Goal: Navigation & Orientation: Find specific page/section

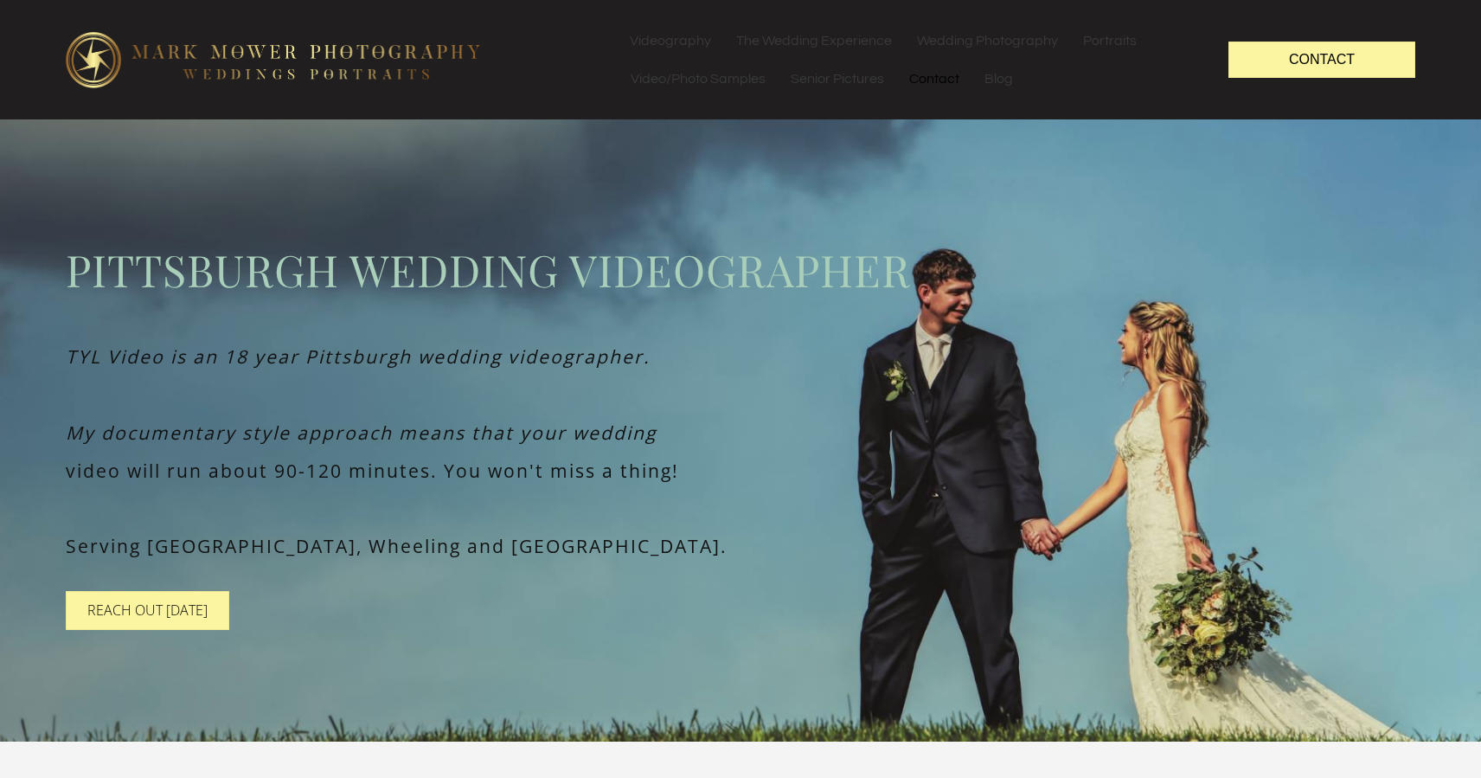
click at [935, 81] on link "Contact" at bounding box center [934, 79] width 74 height 38
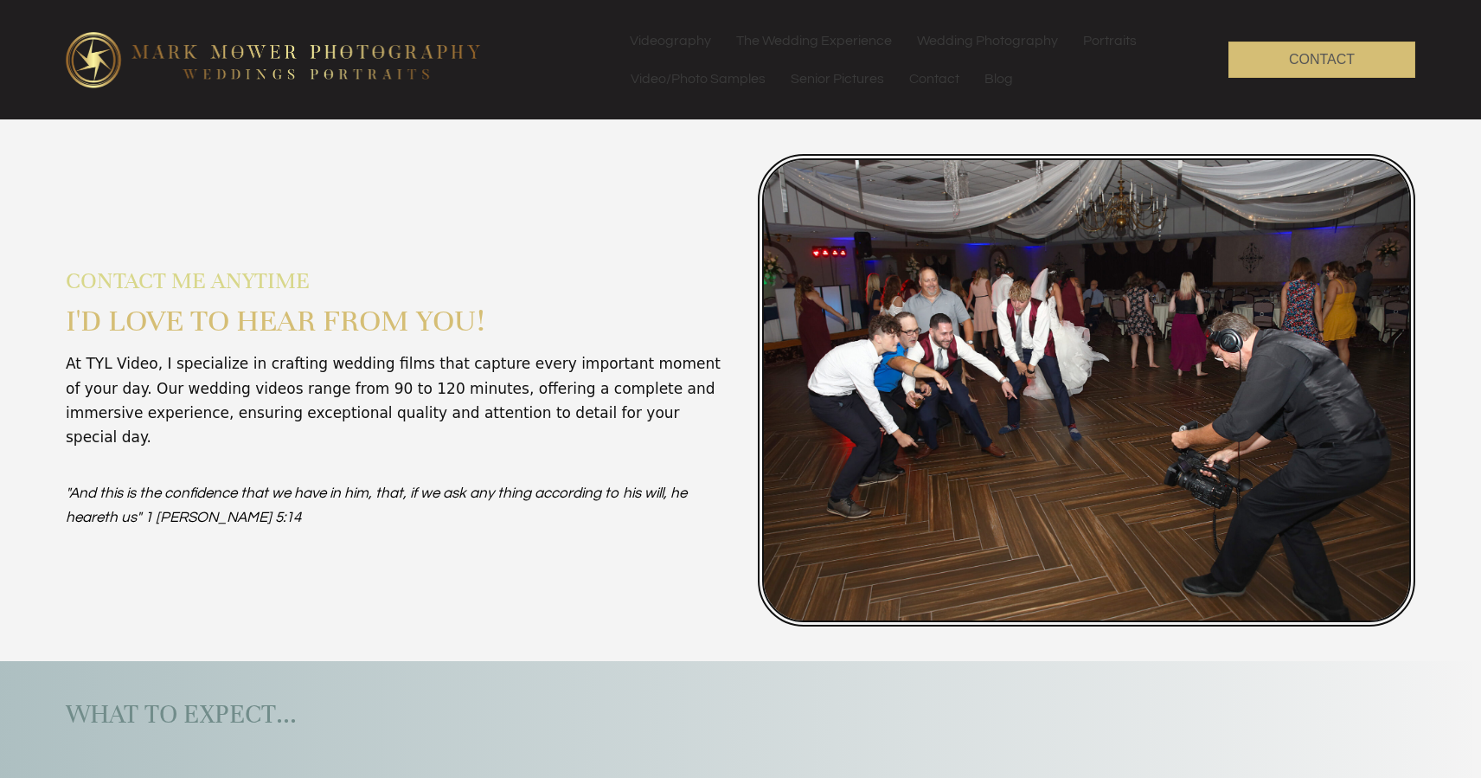
click at [1326, 55] on span "Contact" at bounding box center [1322, 59] width 66 height 15
click at [961, 41] on link "Wedding Photography" at bounding box center [987, 41] width 165 height 38
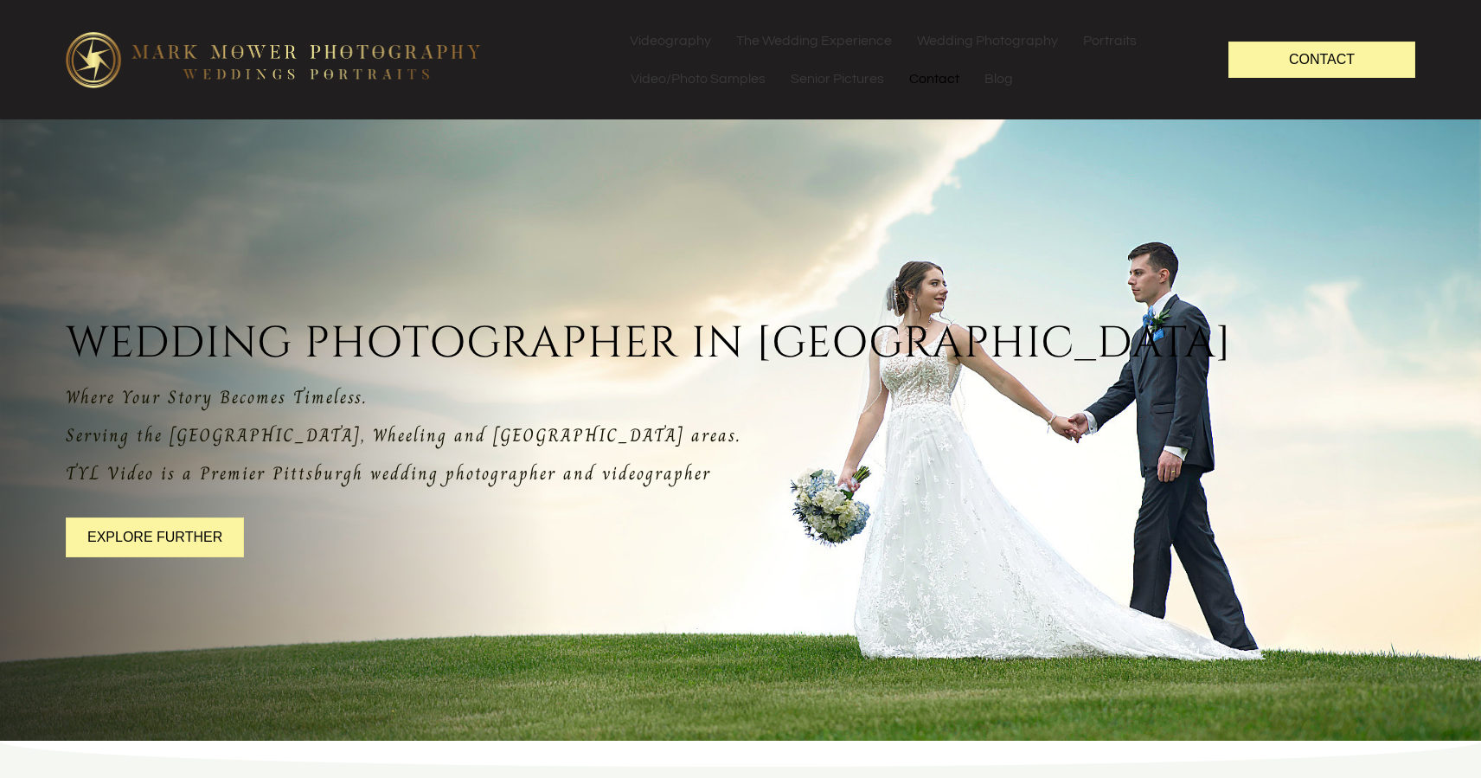
click at [938, 81] on link "Contact" at bounding box center [934, 79] width 74 height 38
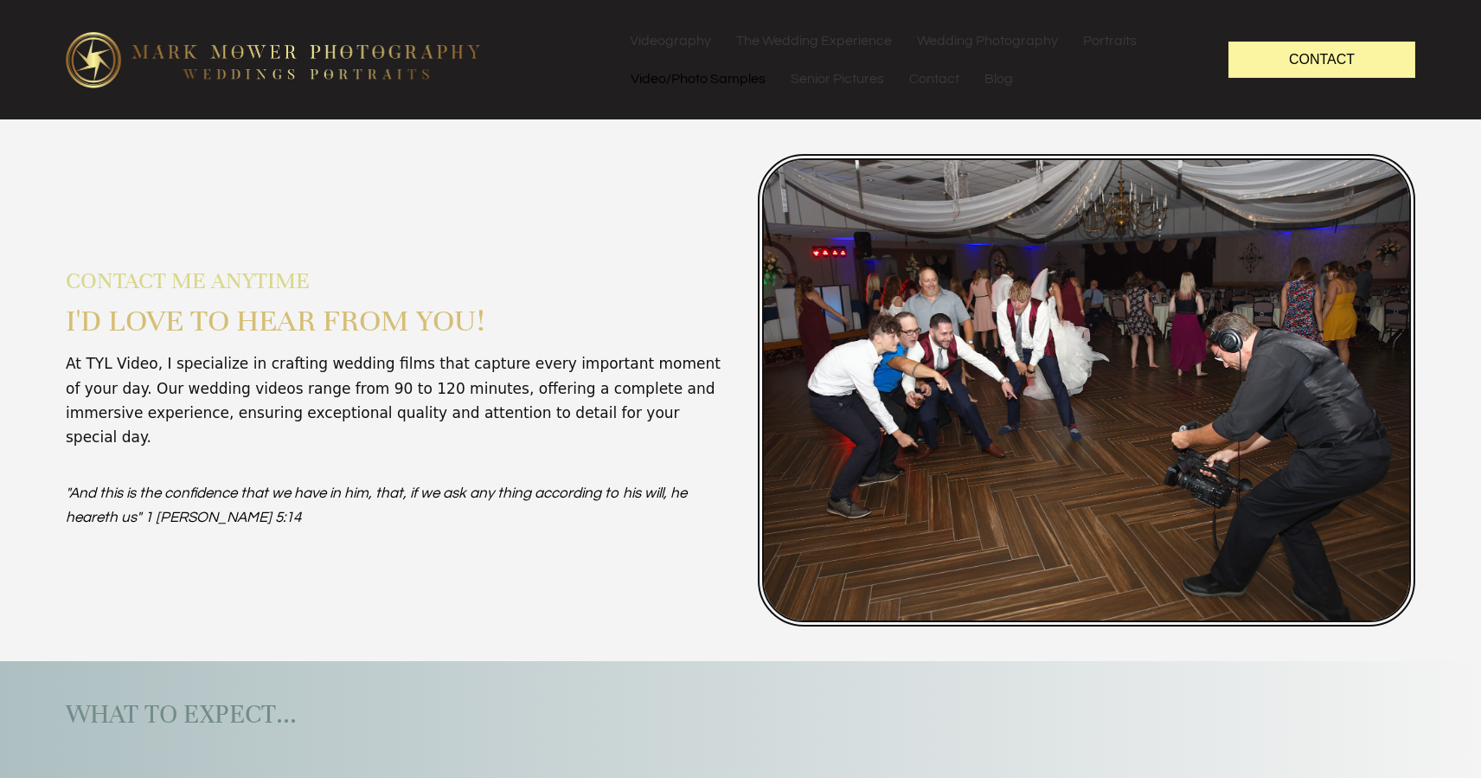
click at [690, 78] on link "Video/Photo Samples" at bounding box center [698, 79] width 159 height 38
